Goal: Information Seeking & Learning: Understand process/instructions

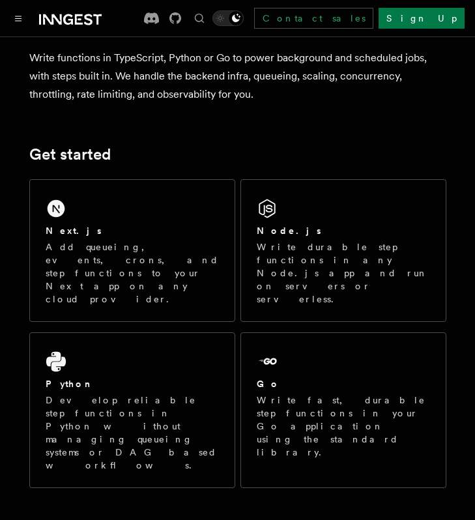
scroll to position [111, 0]
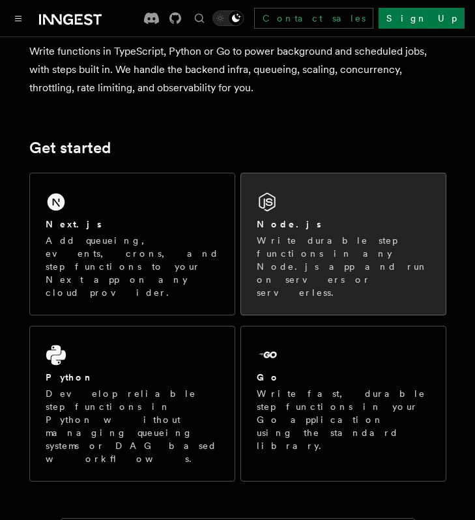
click at [290, 229] on div "Node.js" at bounding box center [343, 224] width 173 height 14
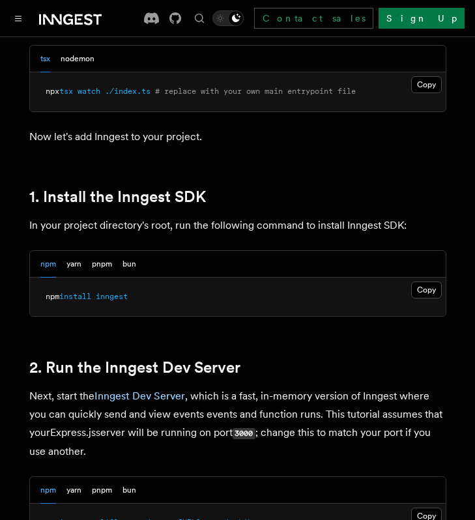
scroll to position [755, 0]
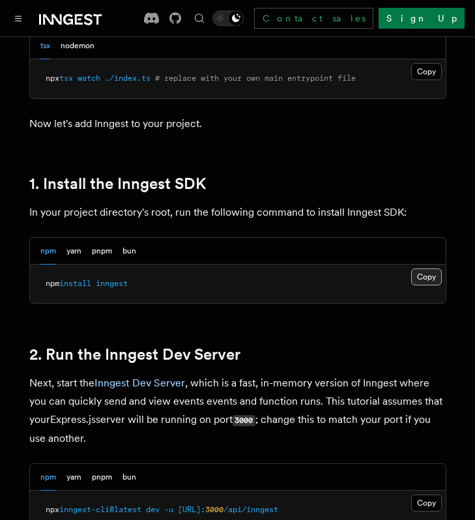
click at [434, 275] on button "Copy Copied" at bounding box center [426, 276] width 31 height 17
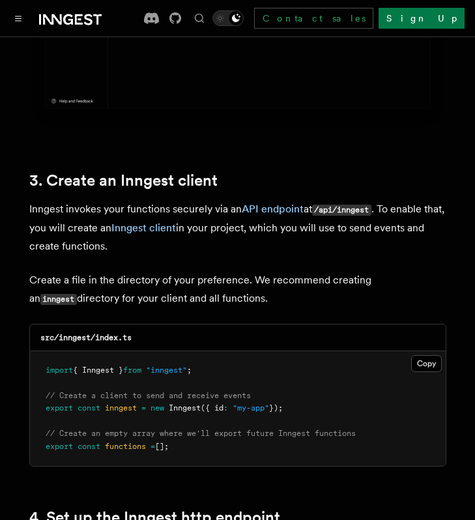
scroll to position [1561, 0]
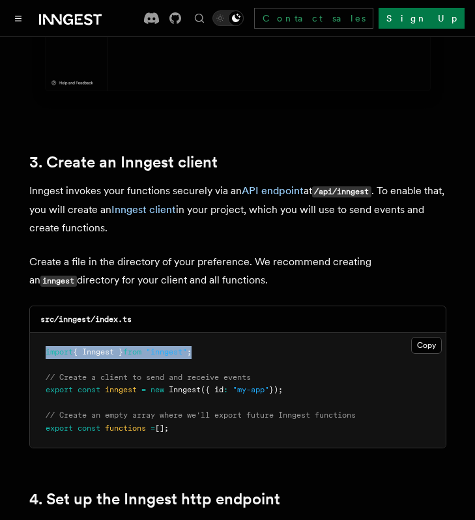
drag, startPoint x: 212, startPoint y: 333, endPoint x: 17, endPoint y: 325, distance: 195.5
copy span "import { Inngest } from "inngest" ;"
click at [417, 337] on button "Copy Copied" at bounding box center [426, 345] width 31 height 17
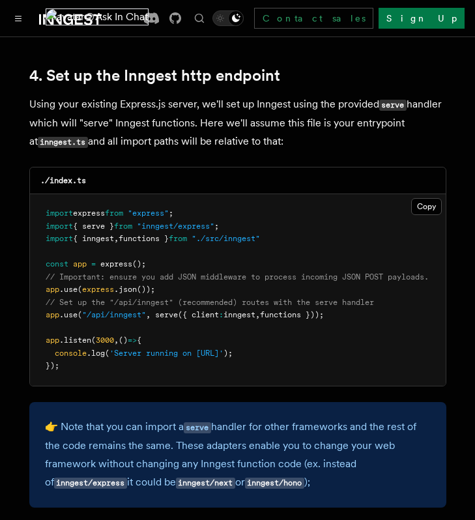
scroll to position [1988, 0]
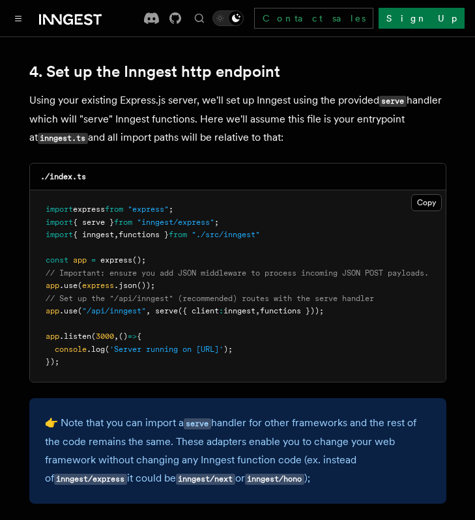
drag, startPoint x: 346, startPoint y: 297, endPoint x: 20, endPoint y: 294, distance: 326.2
copy span "app .use ( "/api/inngest" , serve ({ client : inngest , functions }));"
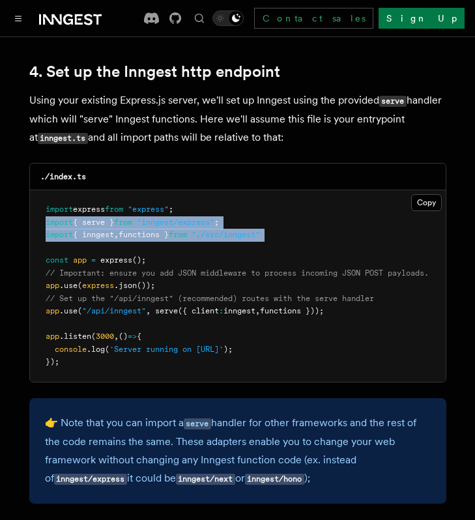
drag, startPoint x: 42, startPoint y: 204, endPoint x: 282, endPoint y: 227, distance: 240.7
click at [282, 227] on pre "import express from "express" ; import { serve } from "inngest/express" ; impor…" at bounding box center [237, 285] width 415 height 191
copy code "import { serve } from "inngest/express" ; import { inngest , functions } from "…"
